Goal: Book appointment/travel/reservation

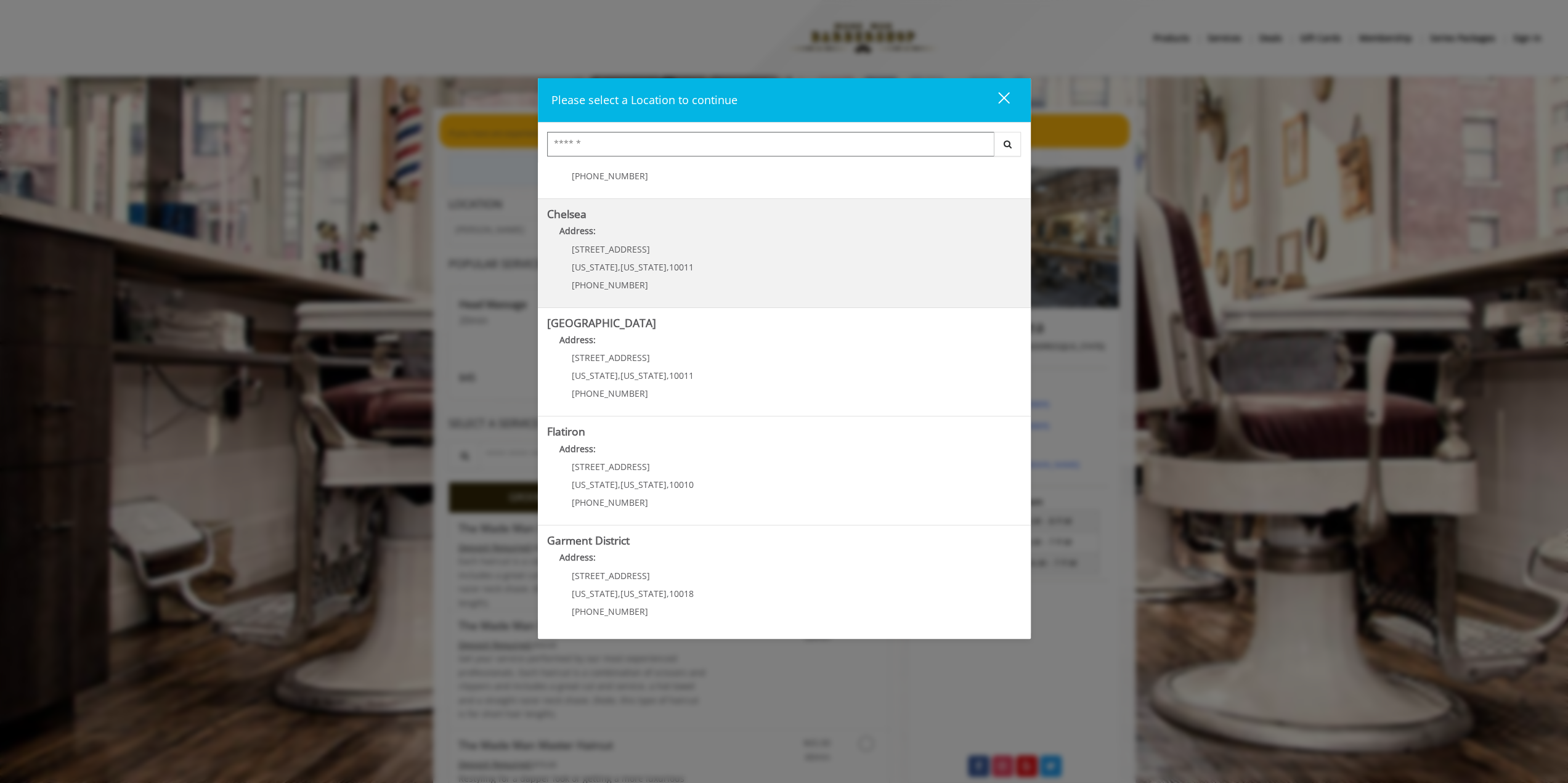
scroll to position [73, 0]
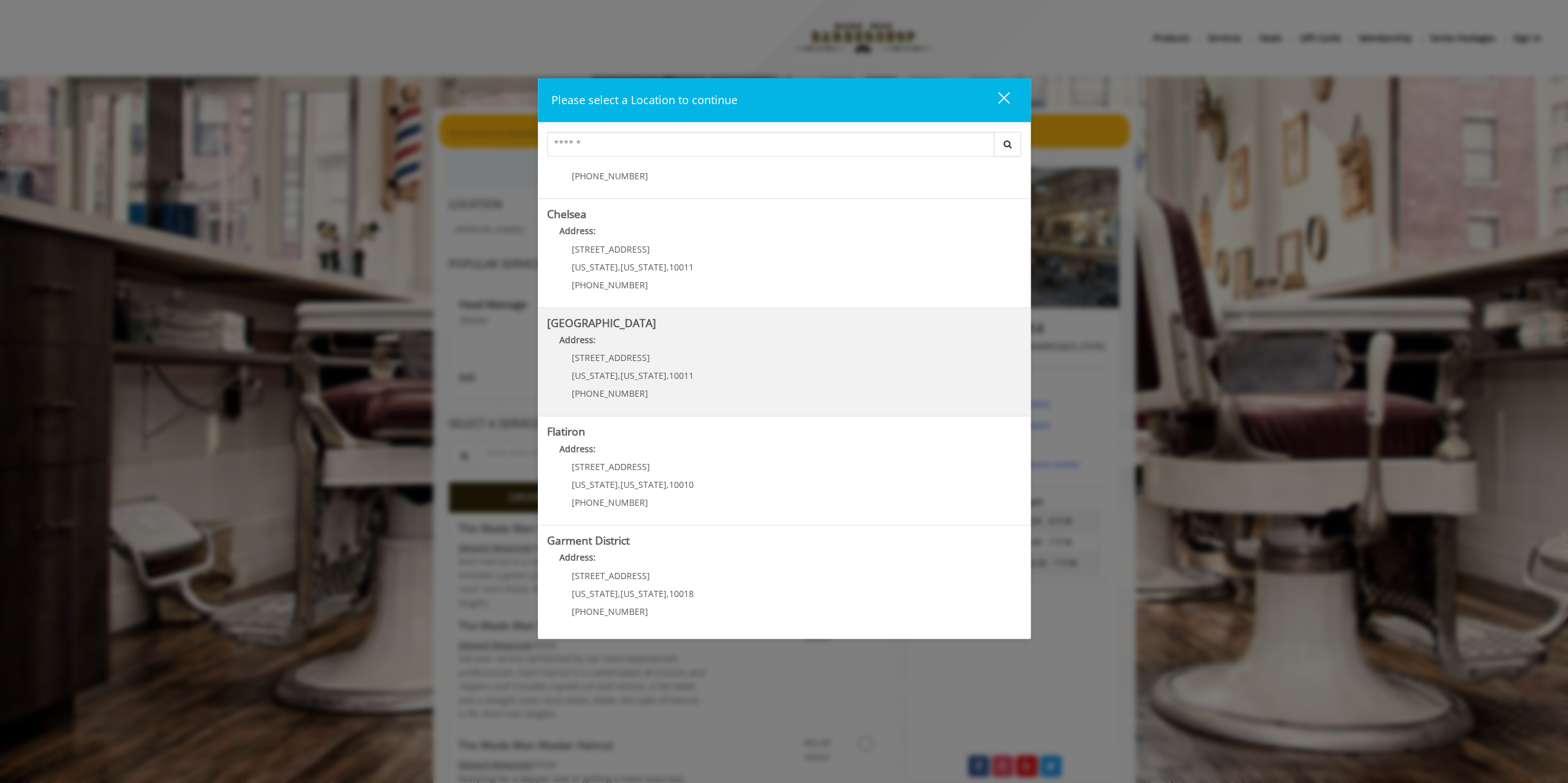
click at [744, 375] on Street "Chelsea 15th Street Address: 267 W 15th St New York , New York , 10011 (646) 85…" at bounding box center [784, 363] width 474 height 90
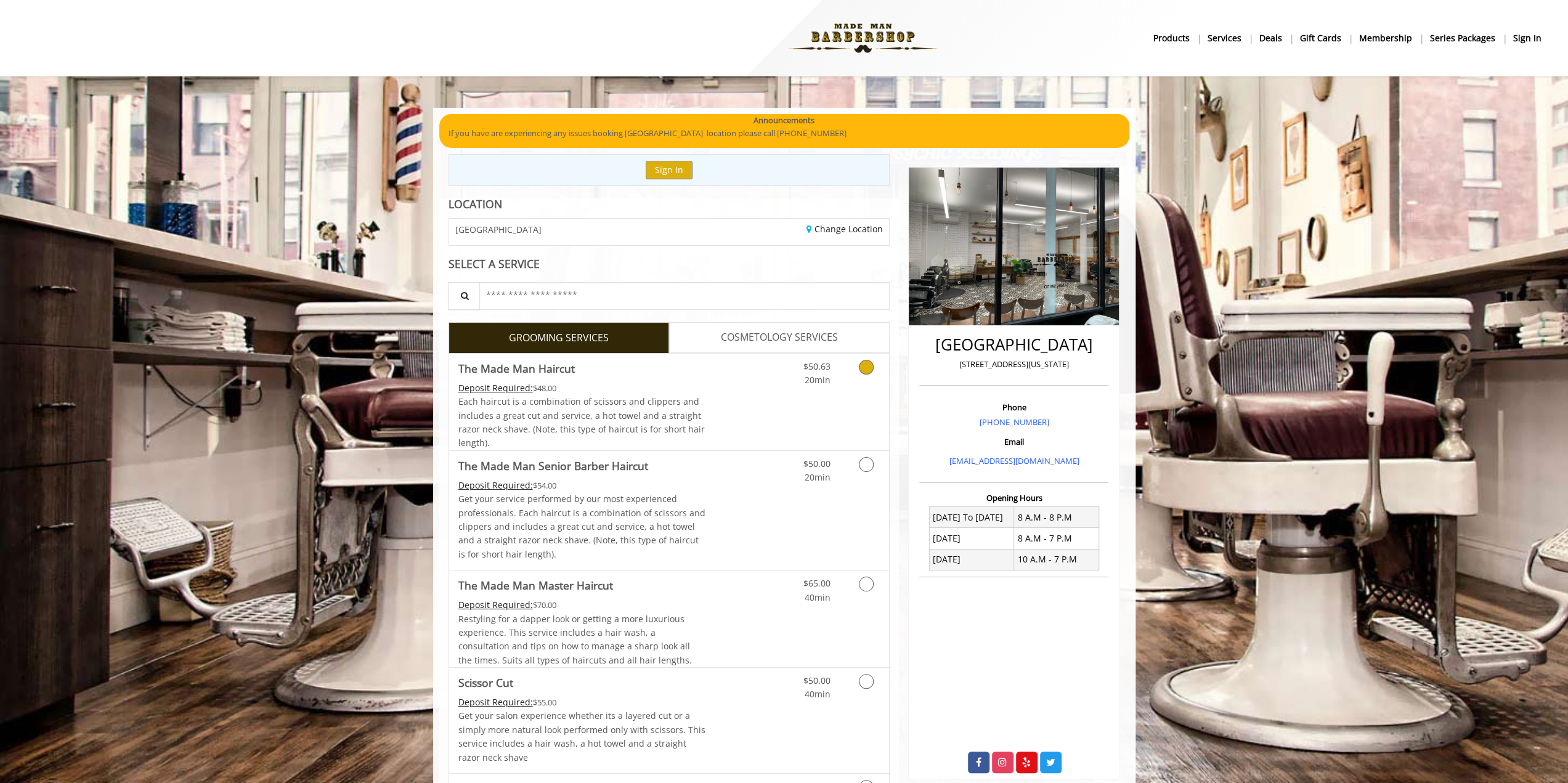
click at [862, 378] on link "Grooming services" at bounding box center [864, 371] width 32 height 34
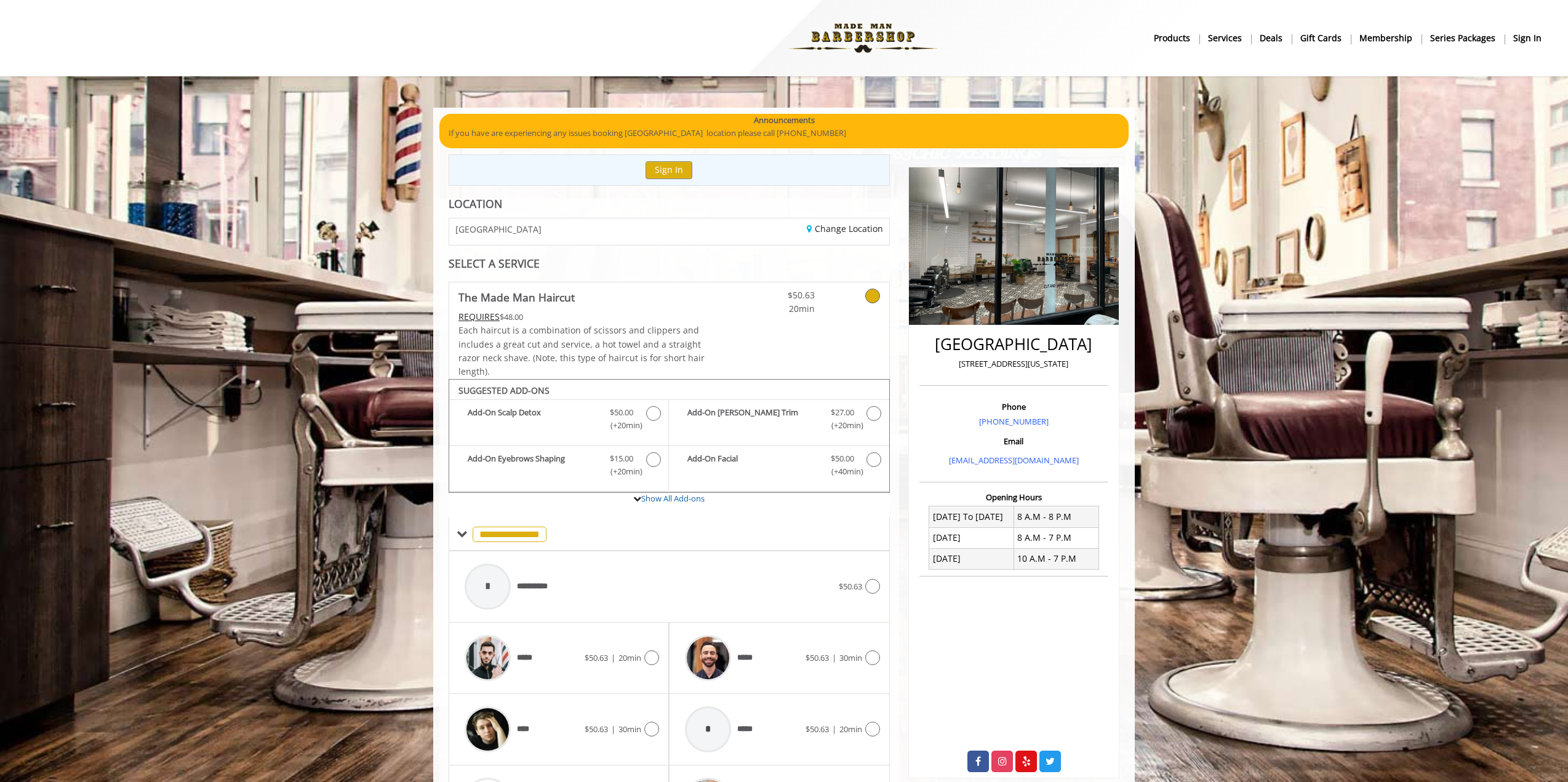
click at [881, 43] on img at bounding box center [863, 38] width 169 height 68
